Goal: Transaction & Acquisition: Book appointment/travel/reservation

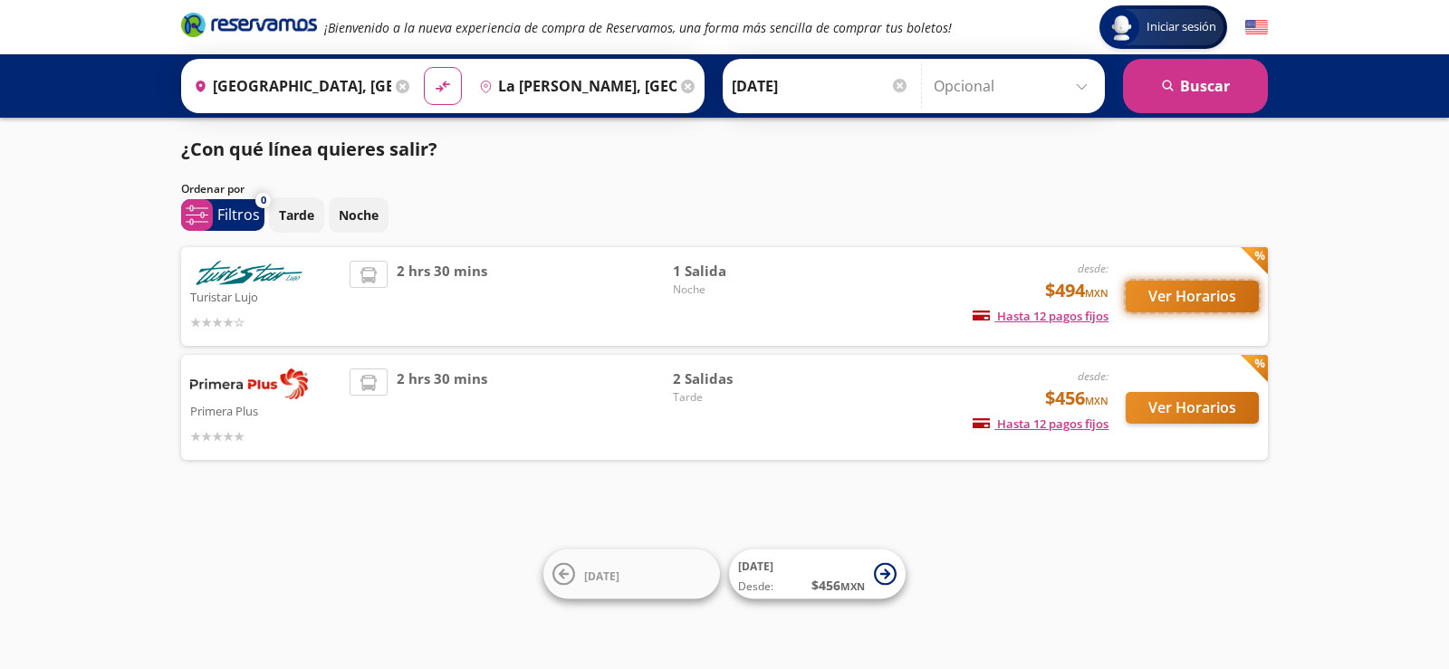
click at [1211, 292] on button "Ver Horarios" at bounding box center [1192, 297] width 133 height 32
click at [1196, 408] on button "Ver Horarios" at bounding box center [1192, 408] width 133 height 32
